Goal: Find contact information: Find contact information

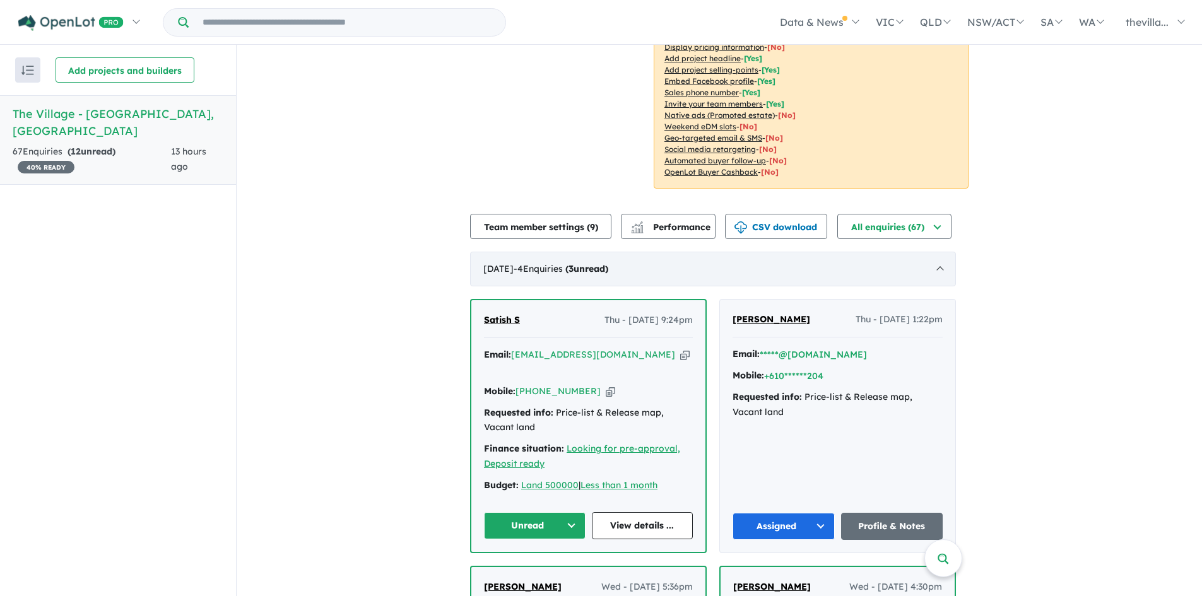
scroll to position [316, 0]
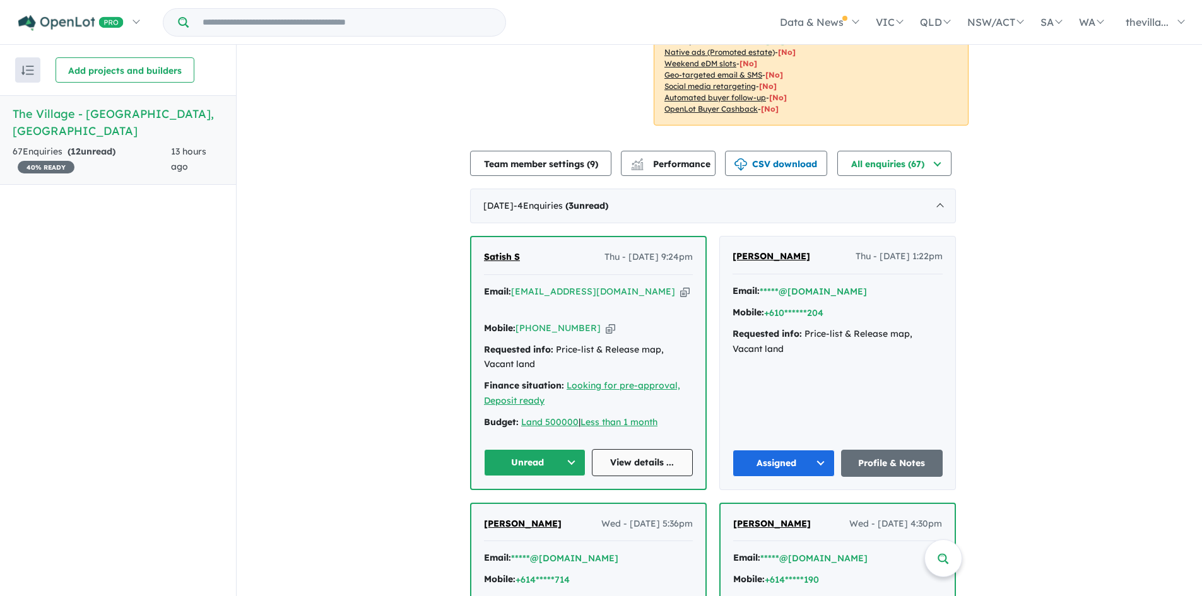
click at [668, 449] on link "View details ..." at bounding box center [643, 462] width 102 height 27
click at [568, 449] on button "Unread" at bounding box center [535, 462] width 102 height 27
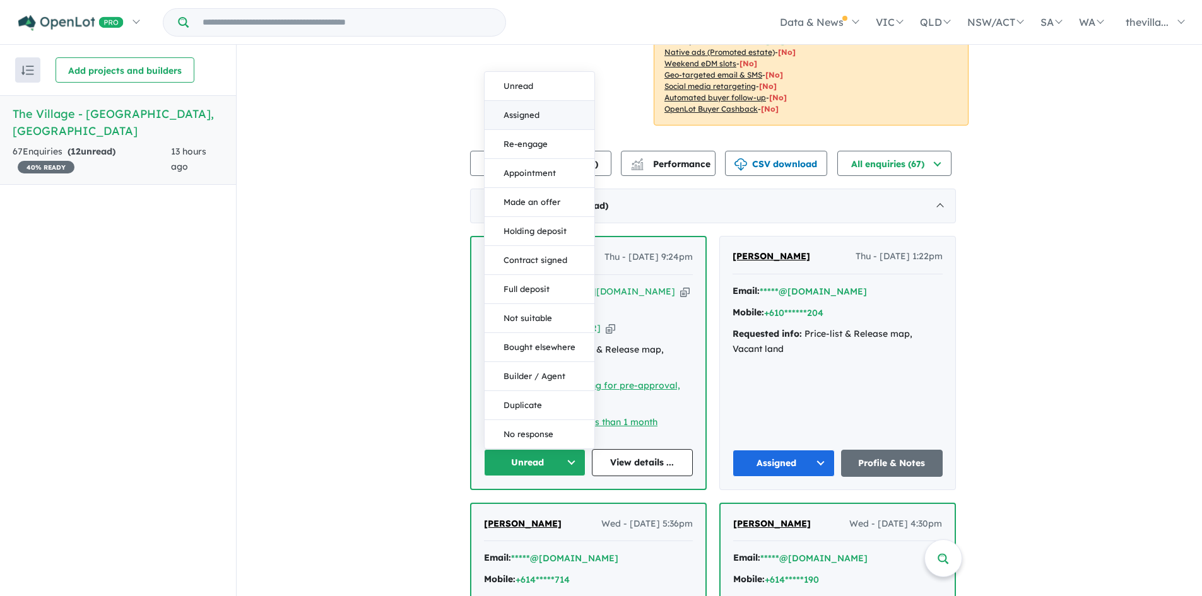
click at [550, 101] on button "Assigned" at bounding box center [540, 115] width 110 height 29
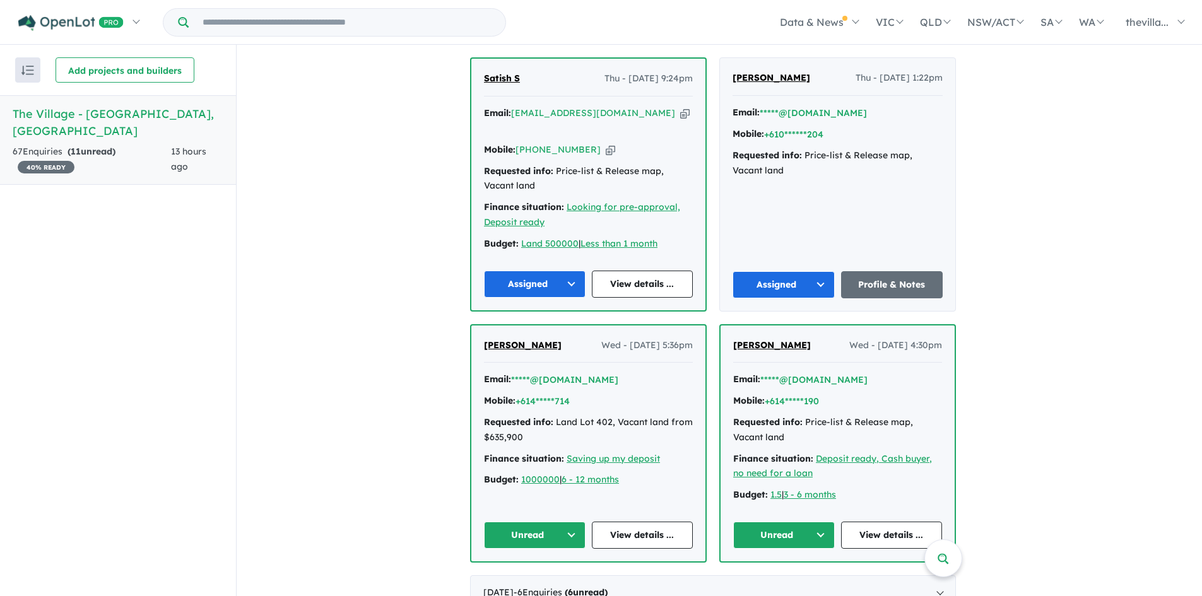
scroll to position [493, 0]
click at [648, 523] on link "View details ..." at bounding box center [643, 536] width 102 height 27
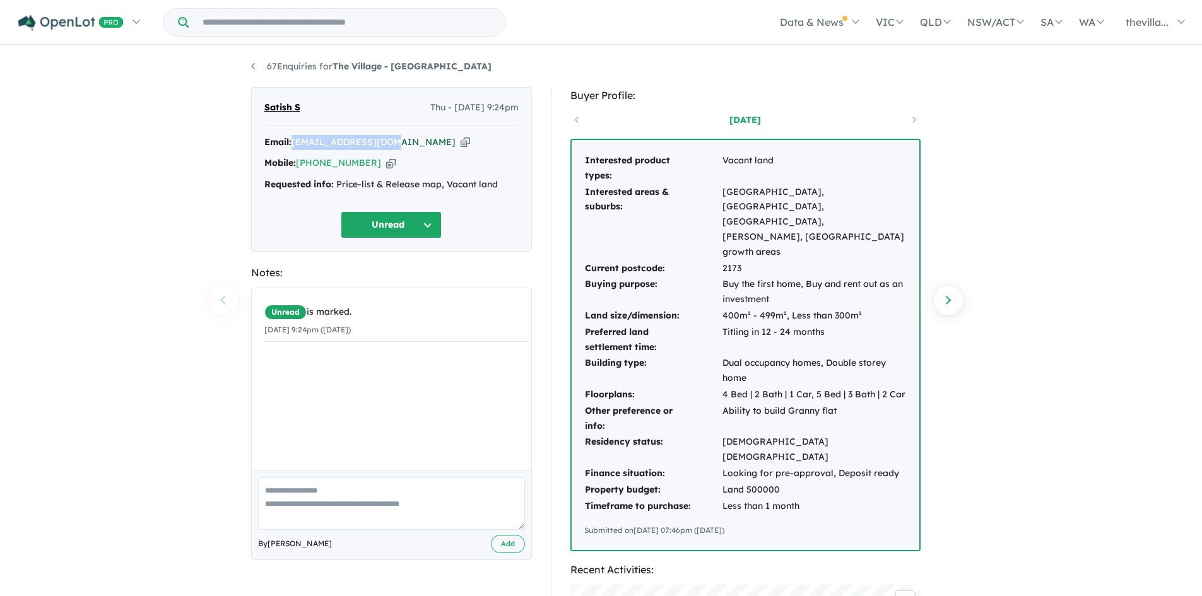
drag, startPoint x: 394, startPoint y: 145, endPoint x: 297, endPoint y: 146, distance: 96.6
click at [297, 146] on div "Email: mail4mssk@gmail.com Copied!" at bounding box center [391, 142] width 254 height 15
copy a%20The%20Village%20-%20Menangle"] "[EMAIL_ADDRESS][DOMAIN_NAME]"
click at [386, 165] on icon "button" at bounding box center [390, 163] width 9 height 13
copy a%20The%20Village%20-%20Menangle"] "mail4mssk@gmail.com"
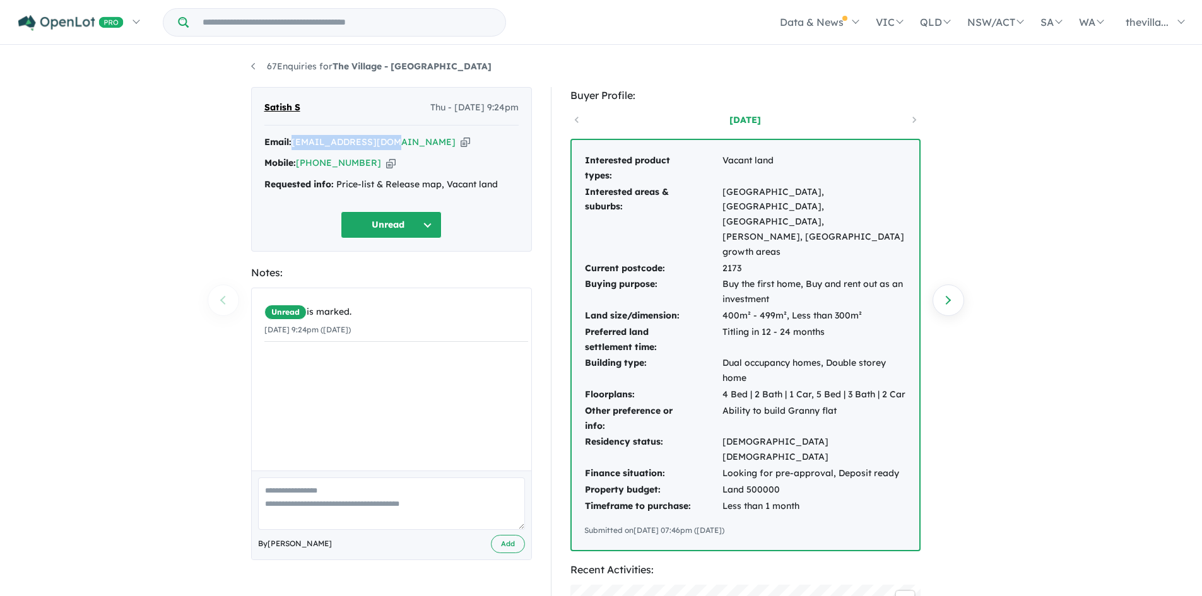
click at [461, 137] on icon "button" at bounding box center [465, 142] width 9 height 13
copy a%20The%20Village%20-%20Menangle"] "mail4mssk@gmail.com"
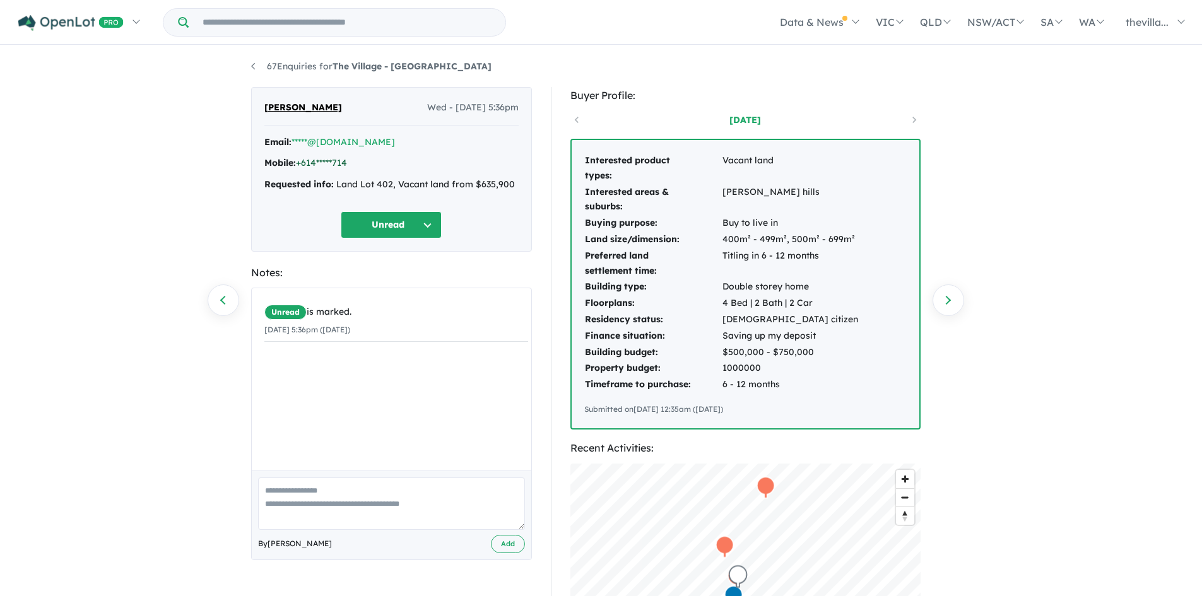
drag, startPoint x: 338, startPoint y: 162, endPoint x: 318, endPoint y: 160, distance: 19.7
click at [318, 160] on link "+614*****714" at bounding box center [321, 162] width 51 height 11
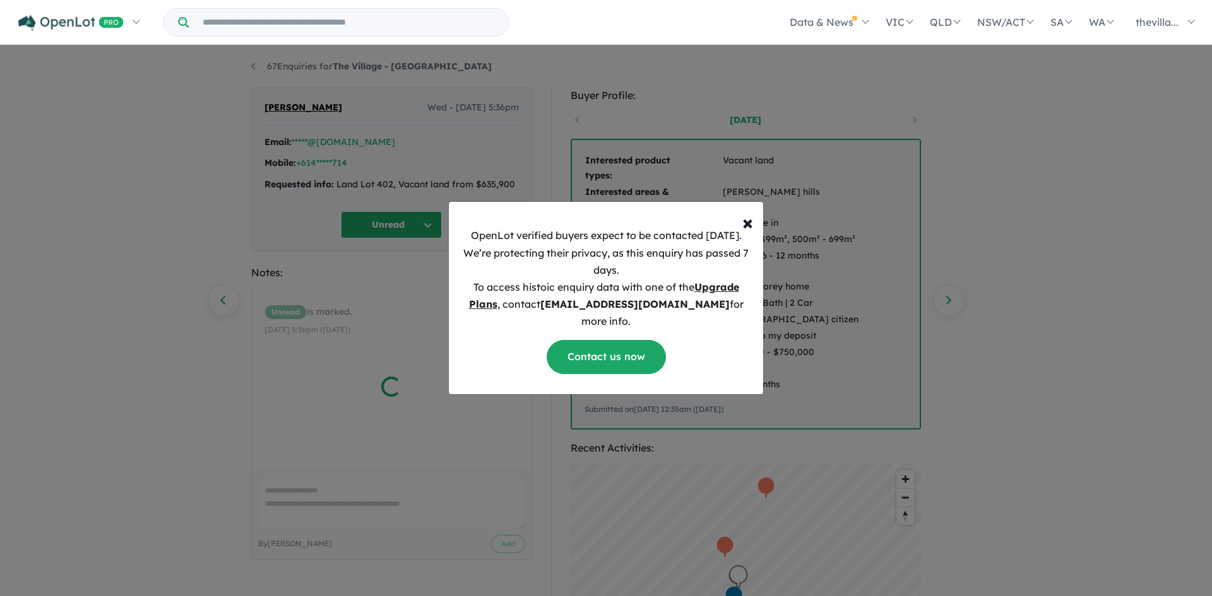
drag, startPoint x: 335, startPoint y: 163, endPoint x: 551, endPoint y: 186, distance: 217.1
click at [514, 185] on div "× Close OpenLot verified buyers expect to be contacted [DATE]. We’re protecting…" at bounding box center [606, 298] width 1212 height 596
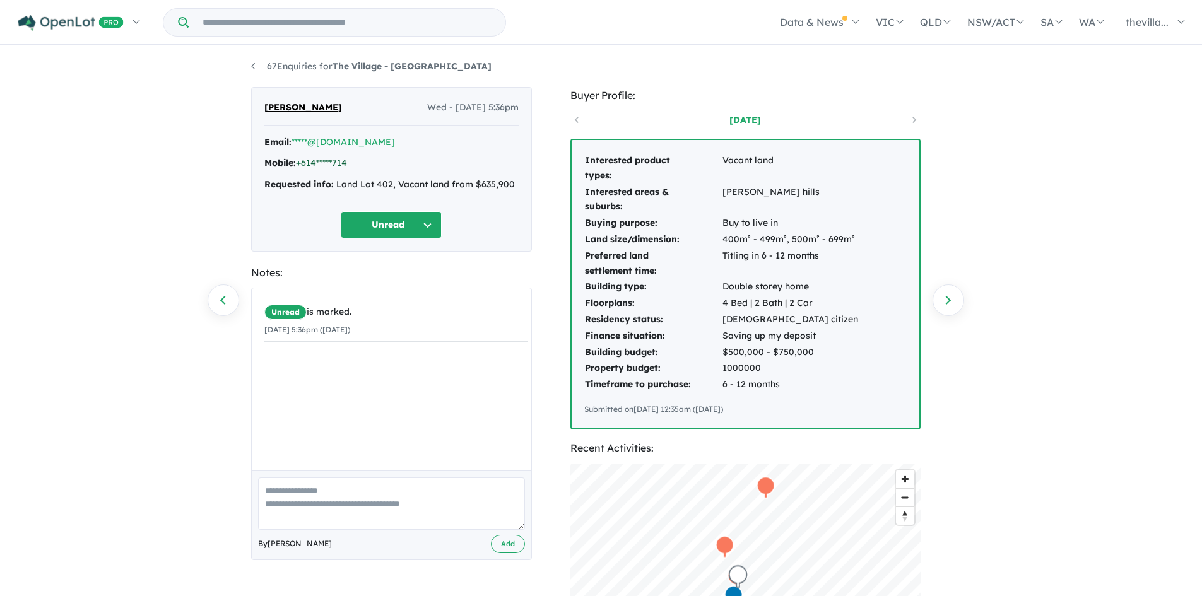
click at [310, 161] on link "+614*****714" at bounding box center [321, 162] width 51 height 11
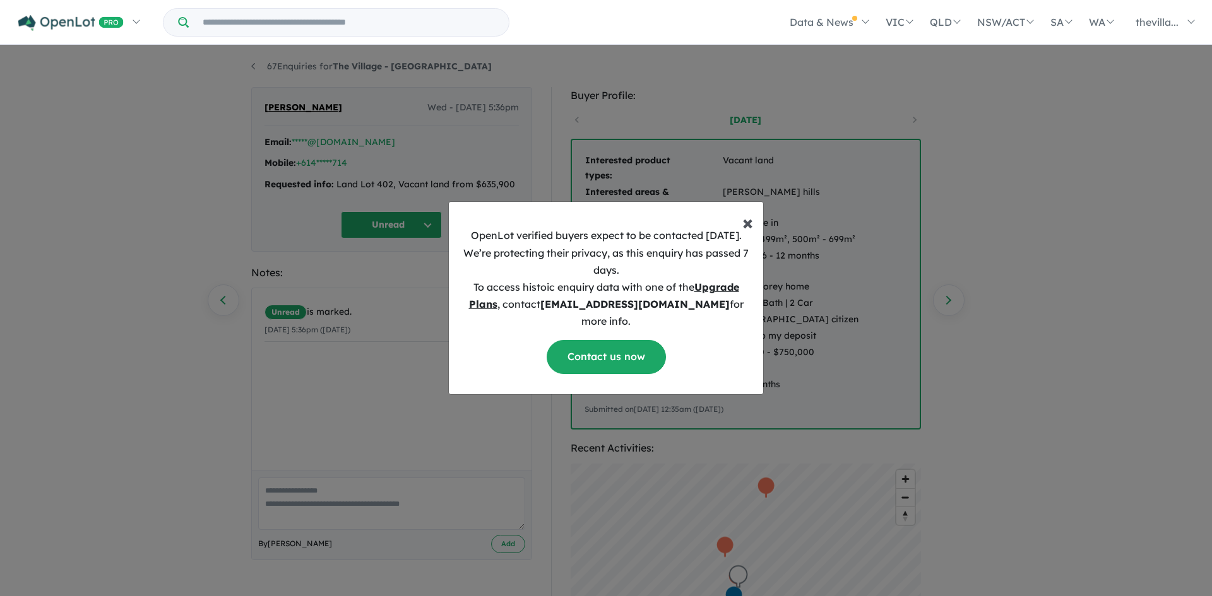
click at [751, 228] on span "×" at bounding box center [747, 222] width 11 height 25
